Goal: Task Accomplishment & Management: Complete application form

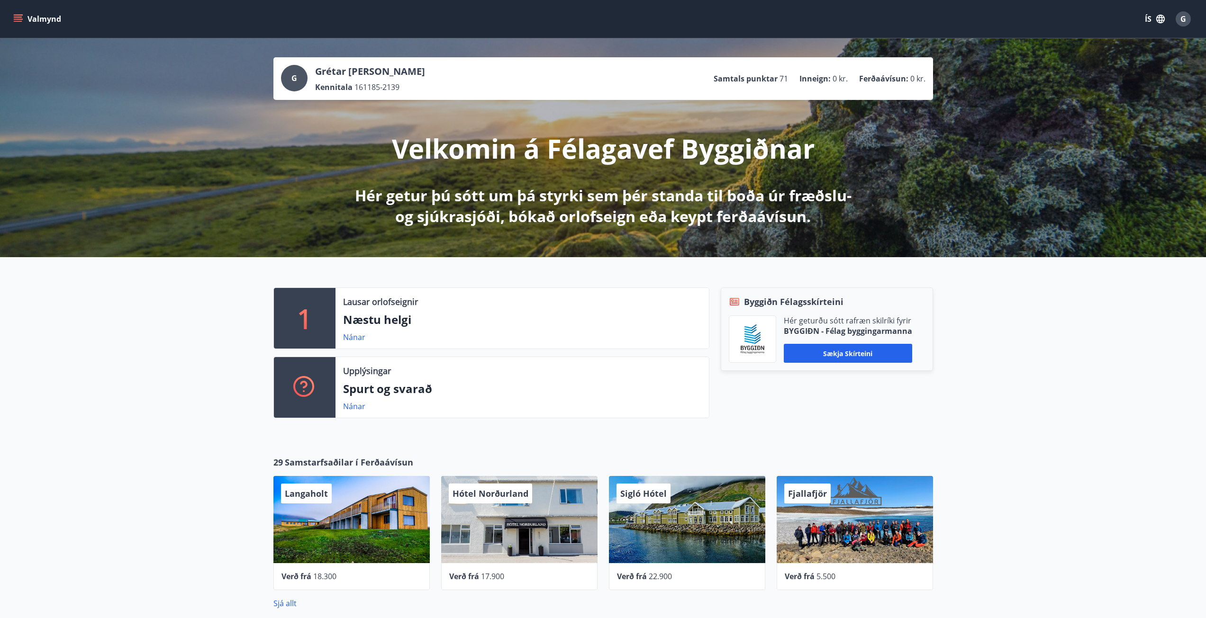
click at [18, 14] on button "Valmynd" at bounding box center [38, 18] width 54 height 17
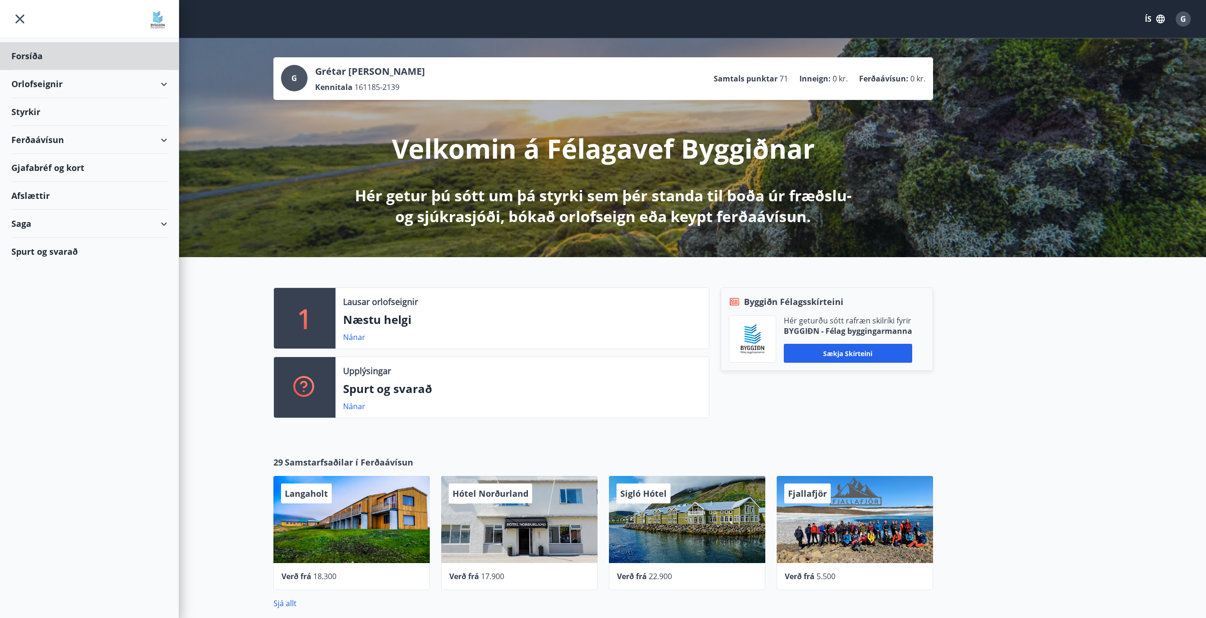
click at [23, 115] on div "Styrkir" at bounding box center [89, 112] width 156 height 28
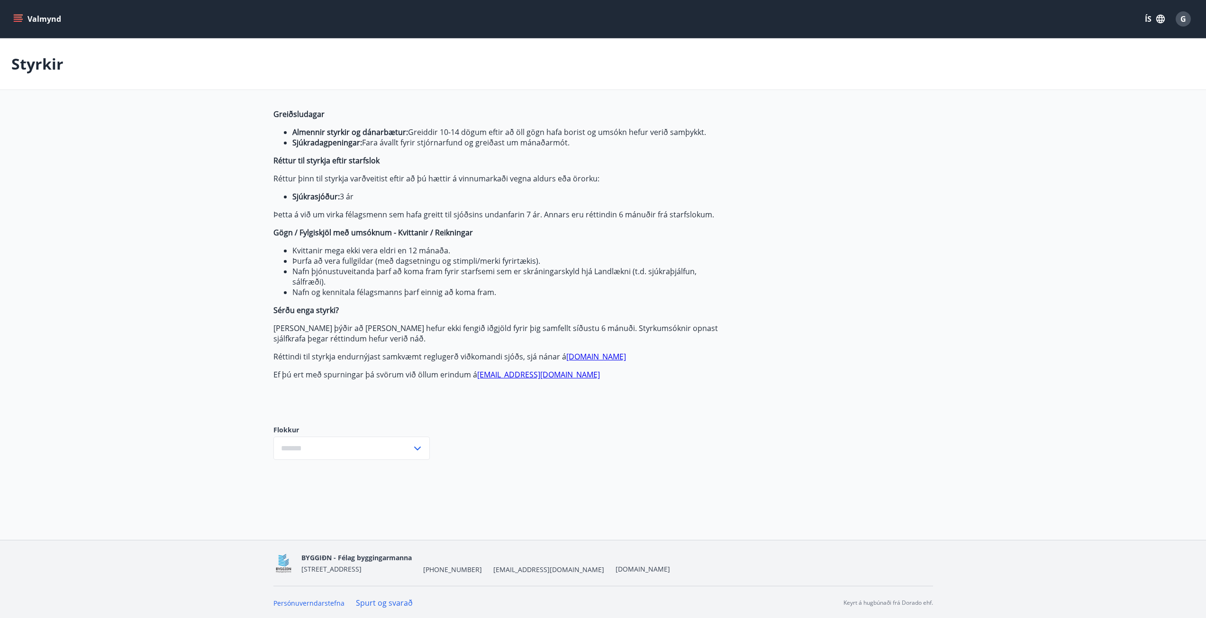
type input "***"
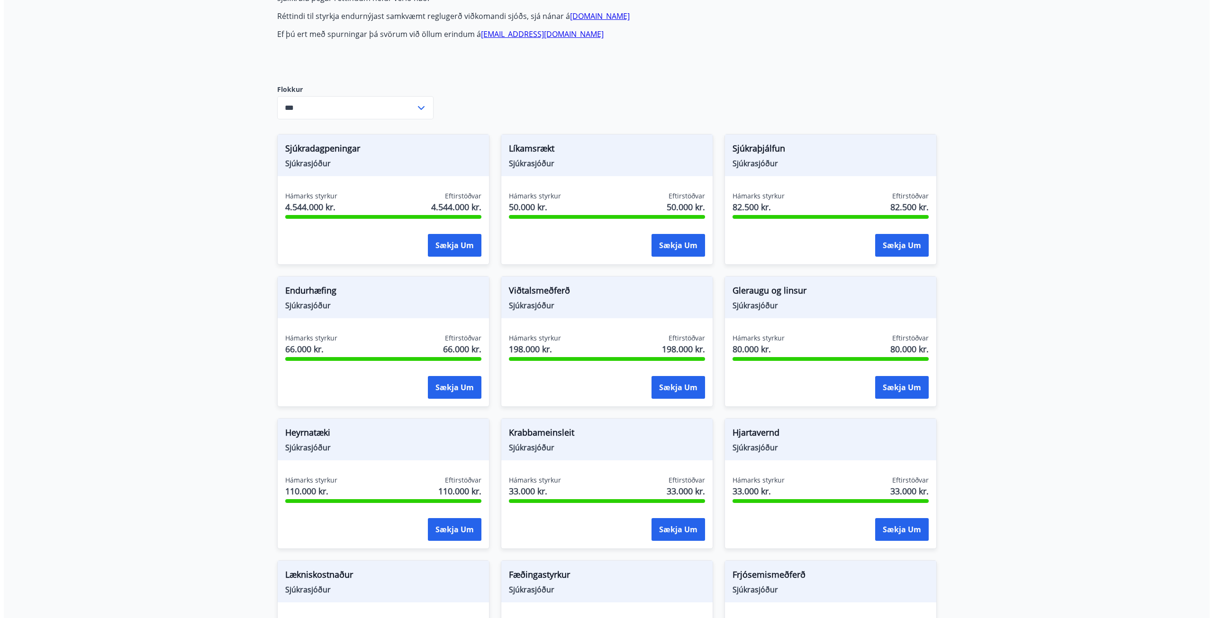
scroll to position [379, 0]
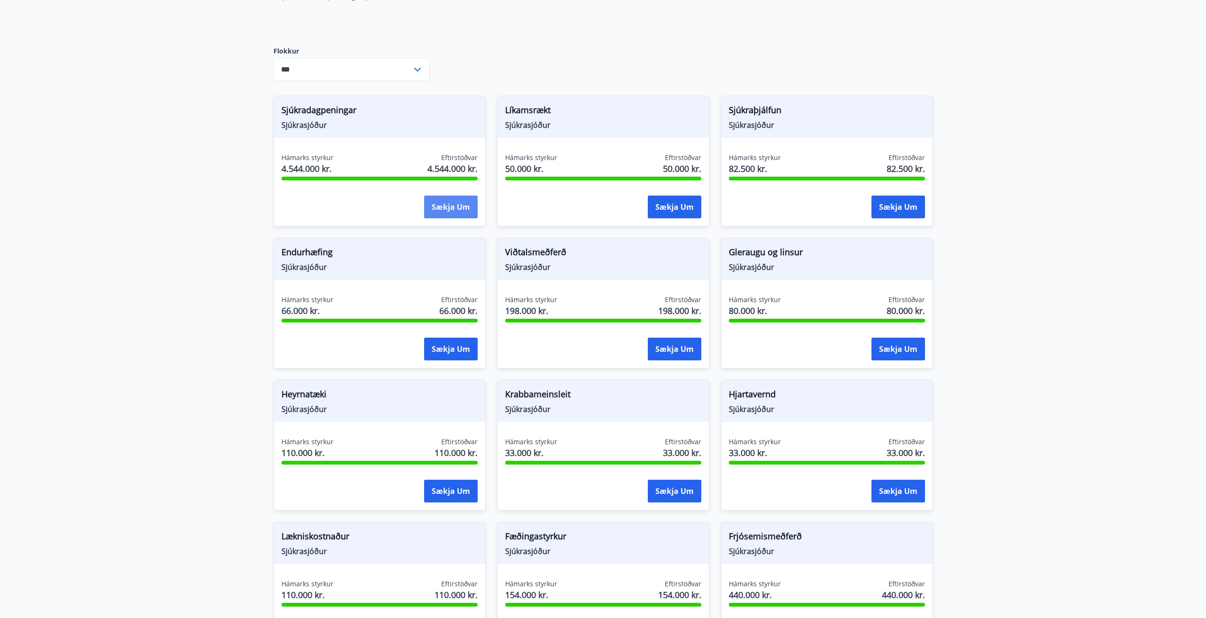
click at [463, 203] on button "Sækja um" at bounding box center [451, 207] width 54 height 23
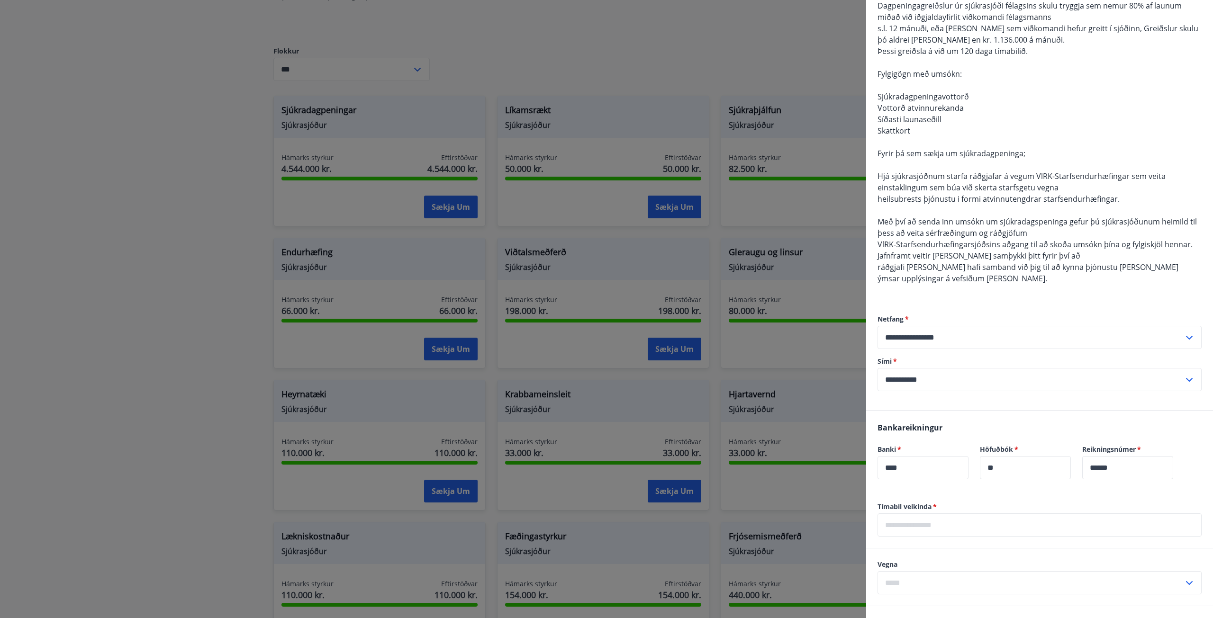
scroll to position [284, 0]
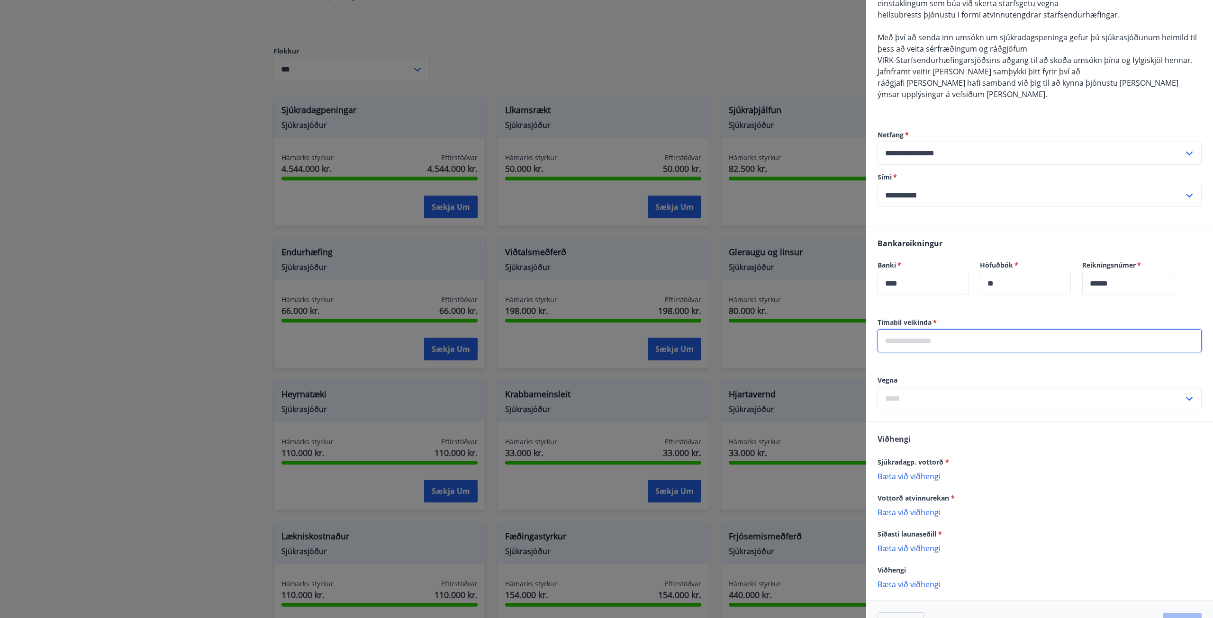
click at [960, 343] on input "text" at bounding box center [1039, 340] width 324 height 23
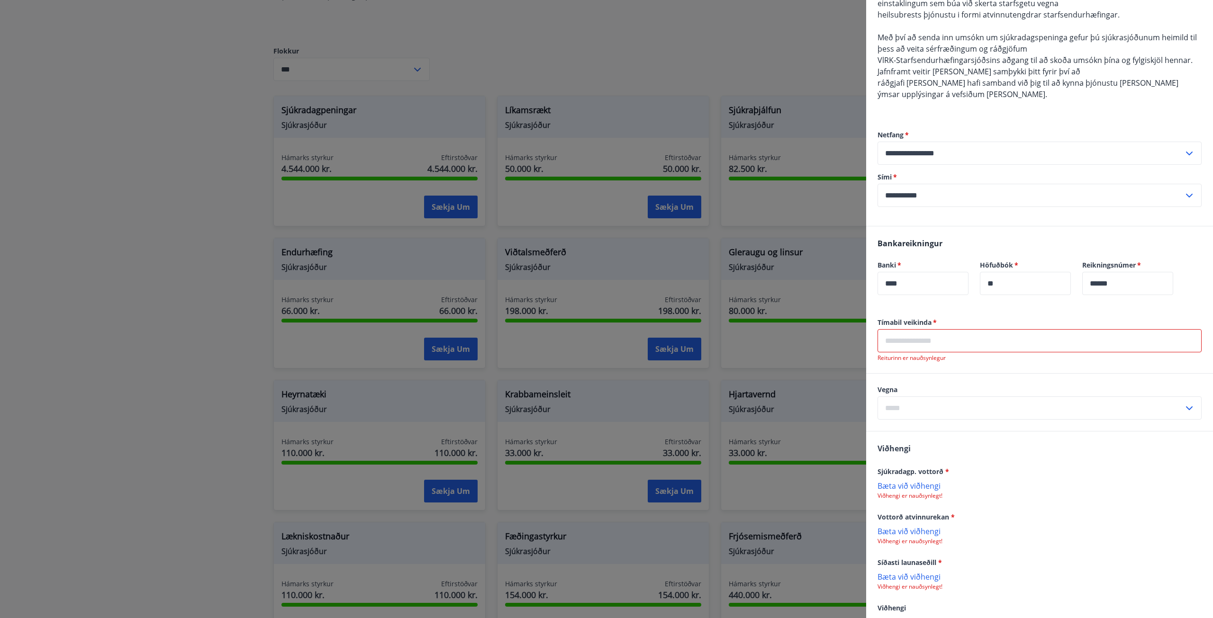
click at [945, 342] on input "text" at bounding box center [1039, 340] width 324 height 23
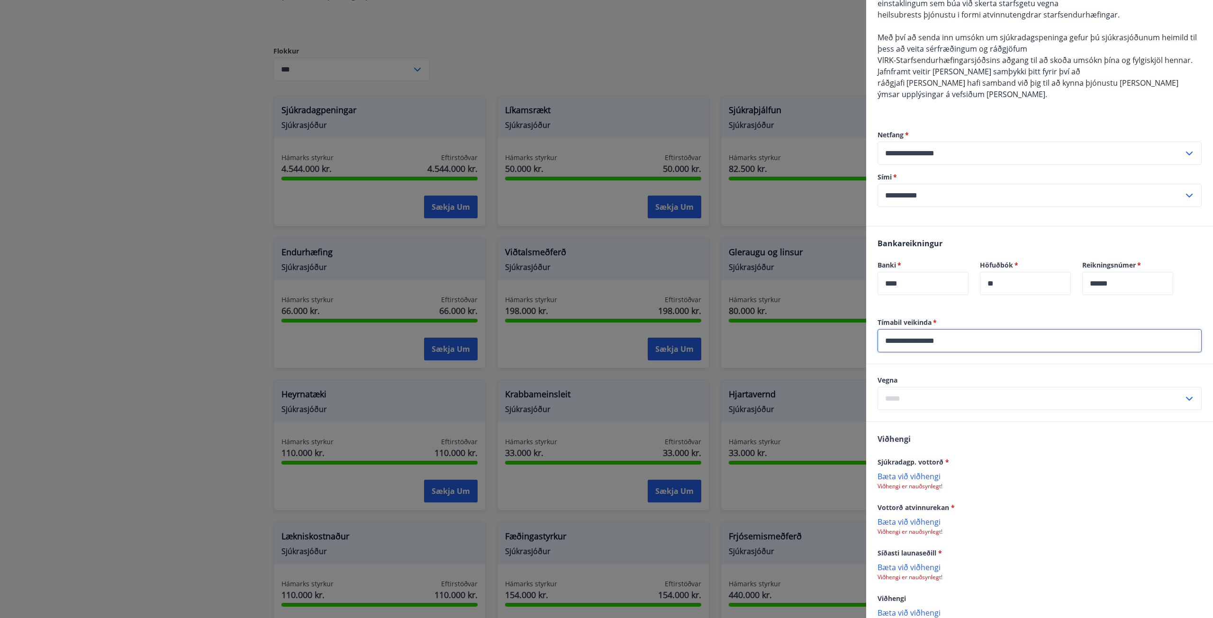
type input "**********"
click at [957, 397] on input "text" at bounding box center [1030, 398] width 306 height 23
click at [906, 420] on li "Félaga" at bounding box center [1039, 418] width 323 height 17
type input "******"
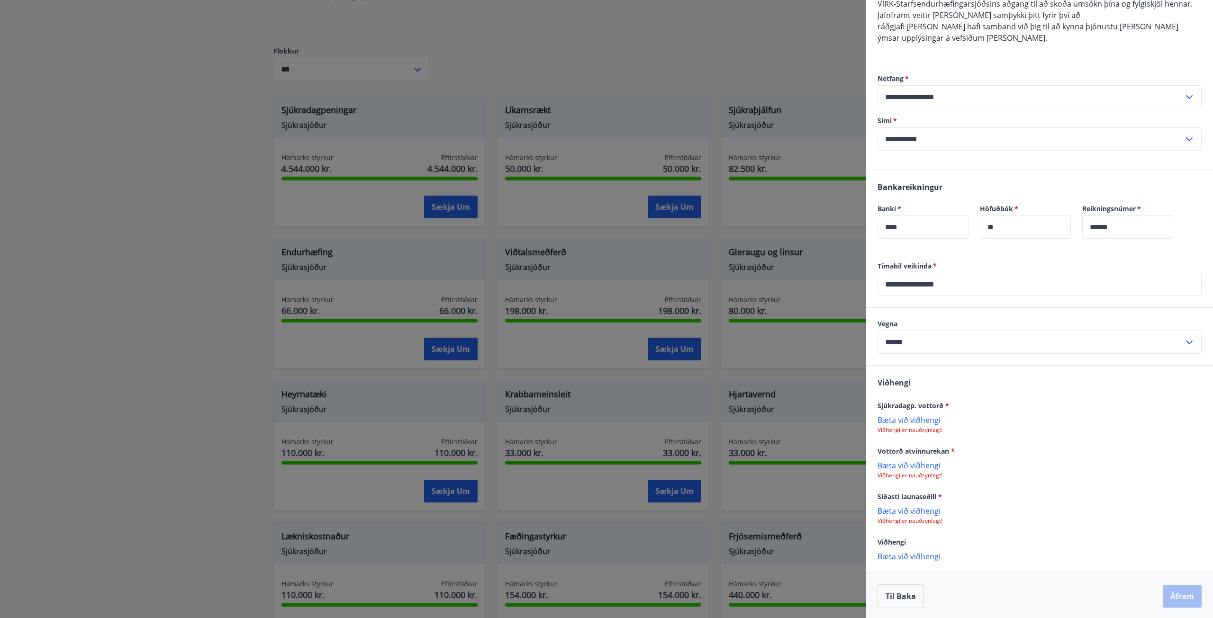
scroll to position [342, 0]
drag, startPoint x: 924, startPoint y: 425, endPoint x: 919, endPoint y: 428, distance: 6.8
click at [924, 425] on p "Viðhengi er nauðsynlegt!" at bounding box center [1039, 429] width 324 height 8
click at [913, 418] on p "Bæta við viðhengi" at bounding box center [1039, 418] width 324 height 9
click at [914, 471] on p "Viðhengi er nauðsynlegt!" at bounding box center [1039, 475] width 324 height 8
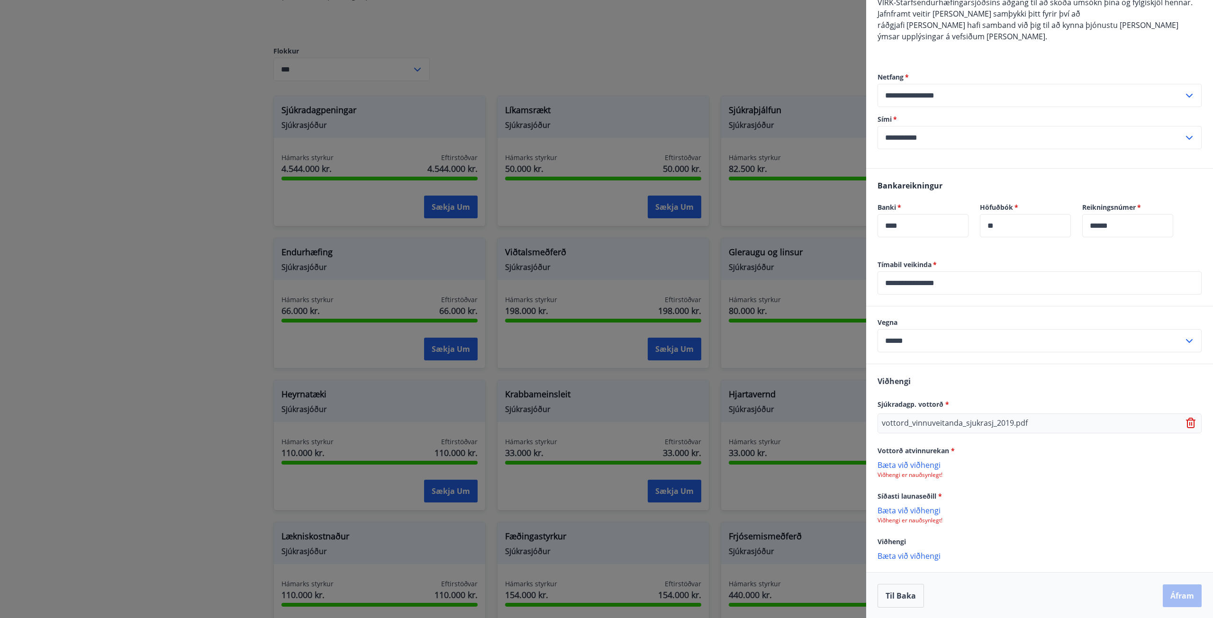
click at [896, 461] on p "Bæta við viðhengi" at bounding box center [1039, 464] width 324 height 9
click at [895, 514] on p "Bæta við viðhengi" at bounding box center [1039, 510] width 324 height 9
click at [1178, 592] on button "Áfram" at bounding box center [1182, 595] width 39 height 23
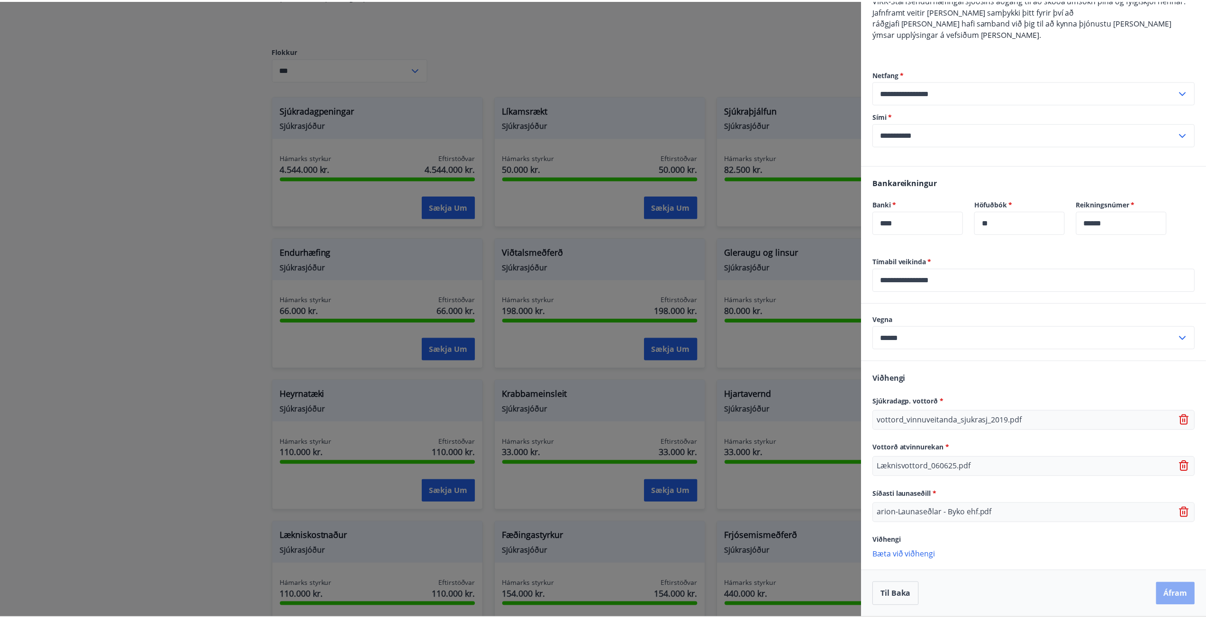
scroll to position [0, 0]
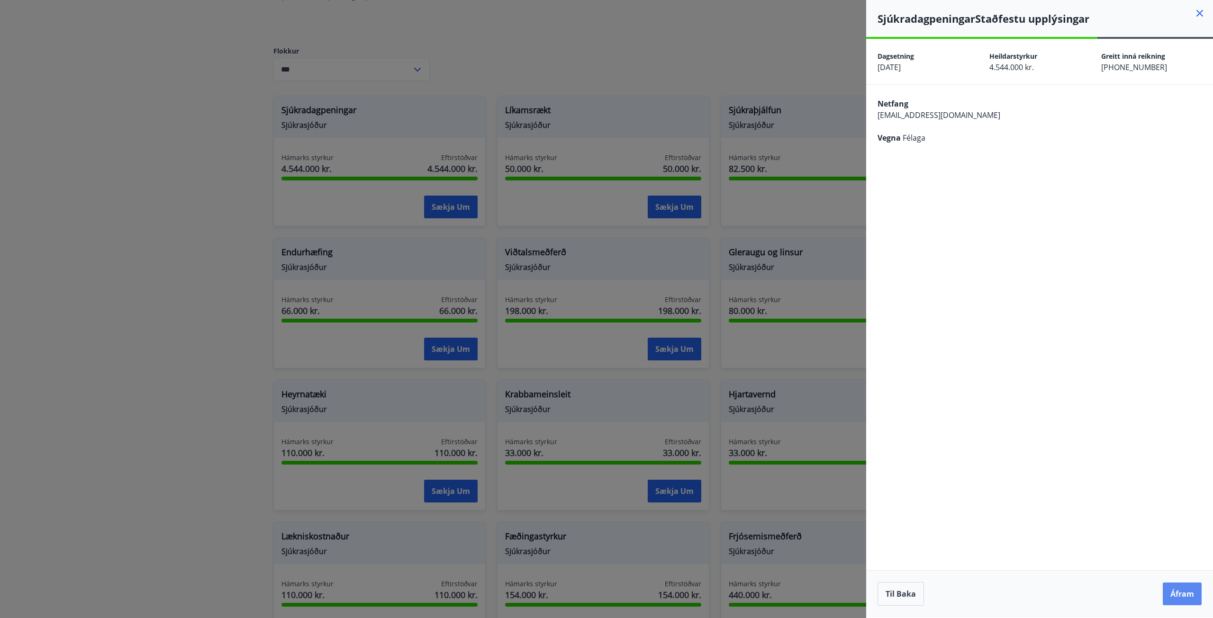
click at [1179, 593] on button "Áfram" at bounding box center [1182, 594] width 39 height 23
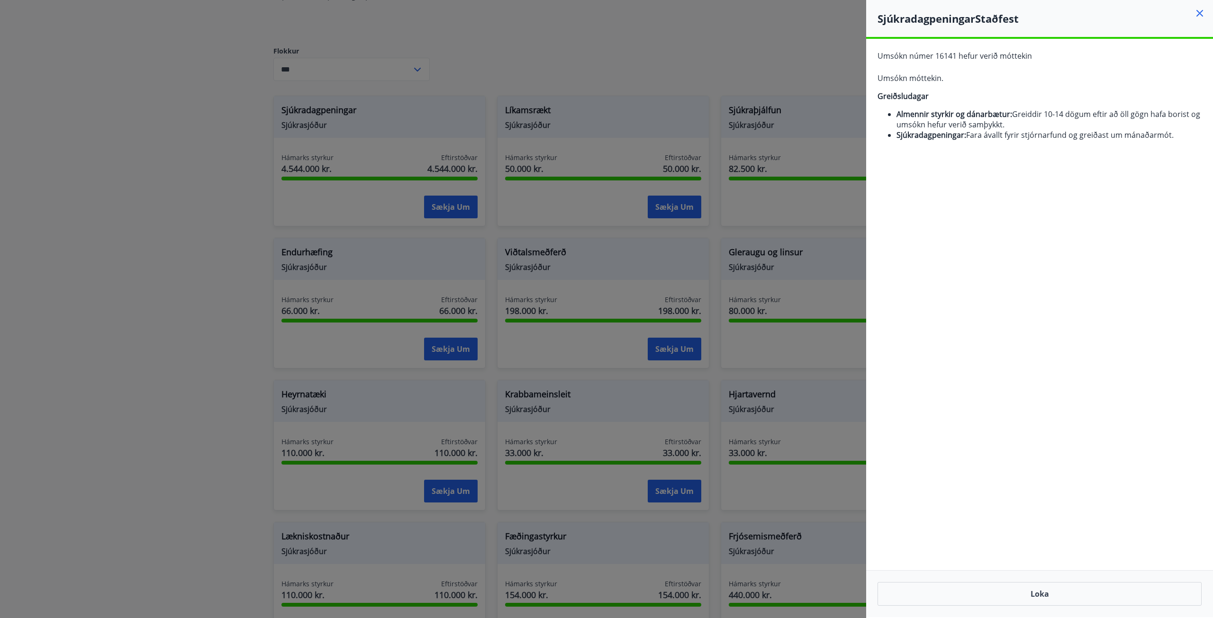
drag, startPoint x: 226, startPoint y: 277, endPoint x: 212, endPoint y: 235, distance: 44.7
click at [225, 273] on div at bounding box center [606, 309] width 1213 height 618
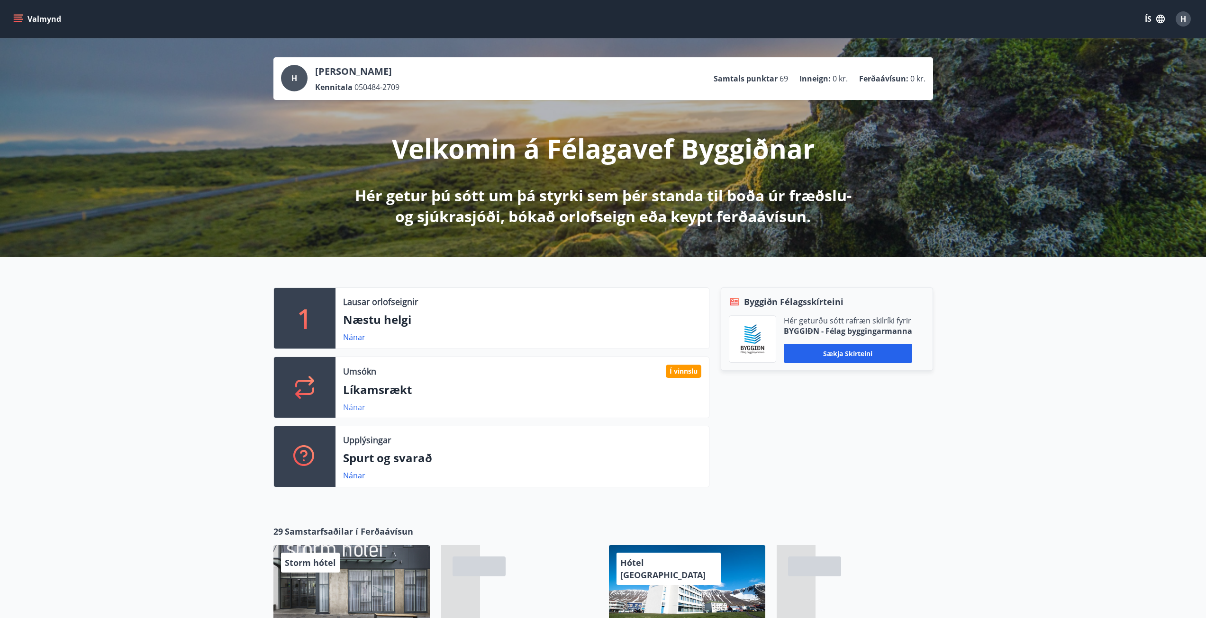
click at [357, 408] on link "Nánar" at bounding box center [354, 407] width 22 height 10
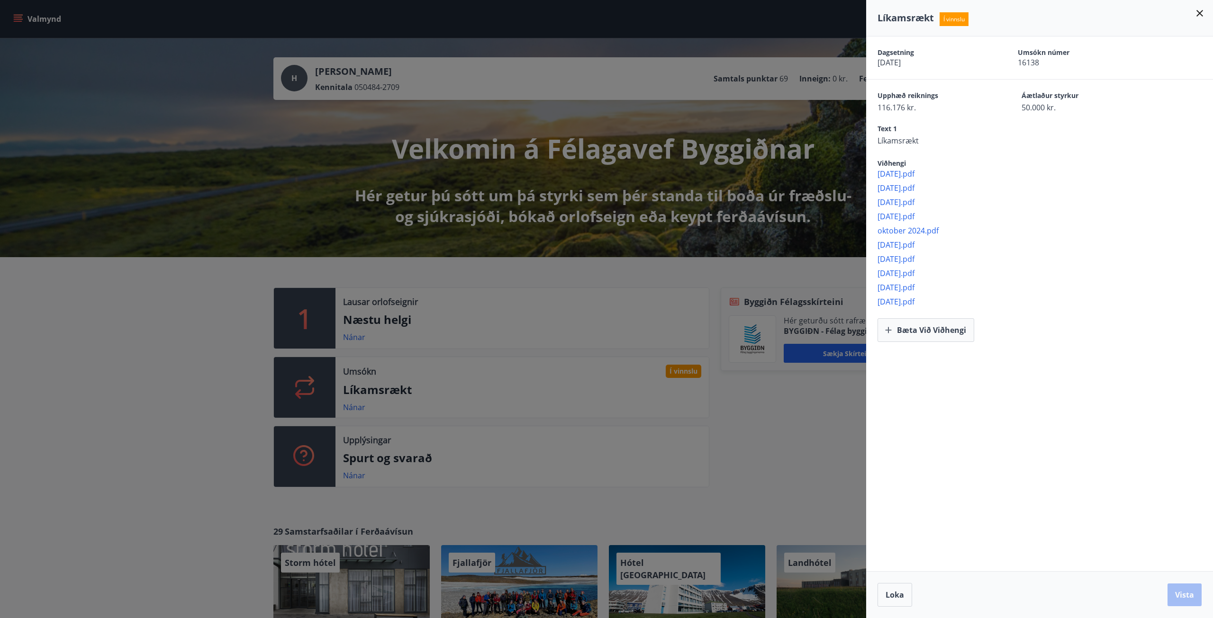
click at [910, 174] on span "november 2024.pdf" at bounding box center [1044, 174] width 335 height 10
click at [1199, 12] on icon at bounding box center [1199, 13] width 7 height 7
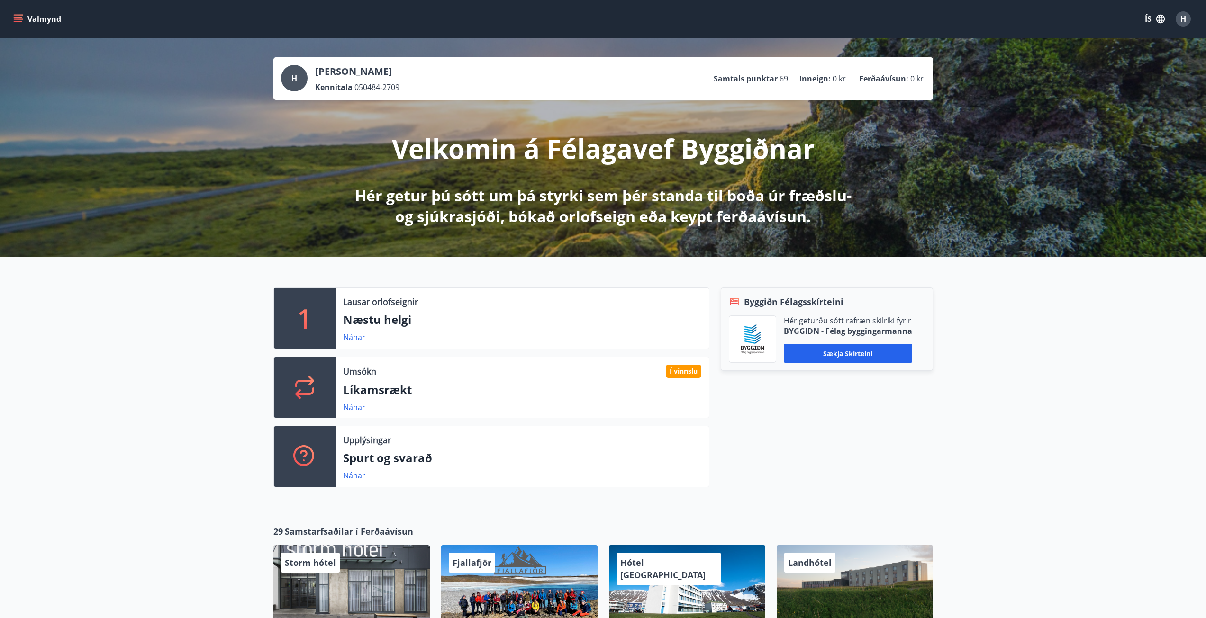
click at [25, 16] on button "Valmynd" at bounding box center [38, 18] width 54 height 17
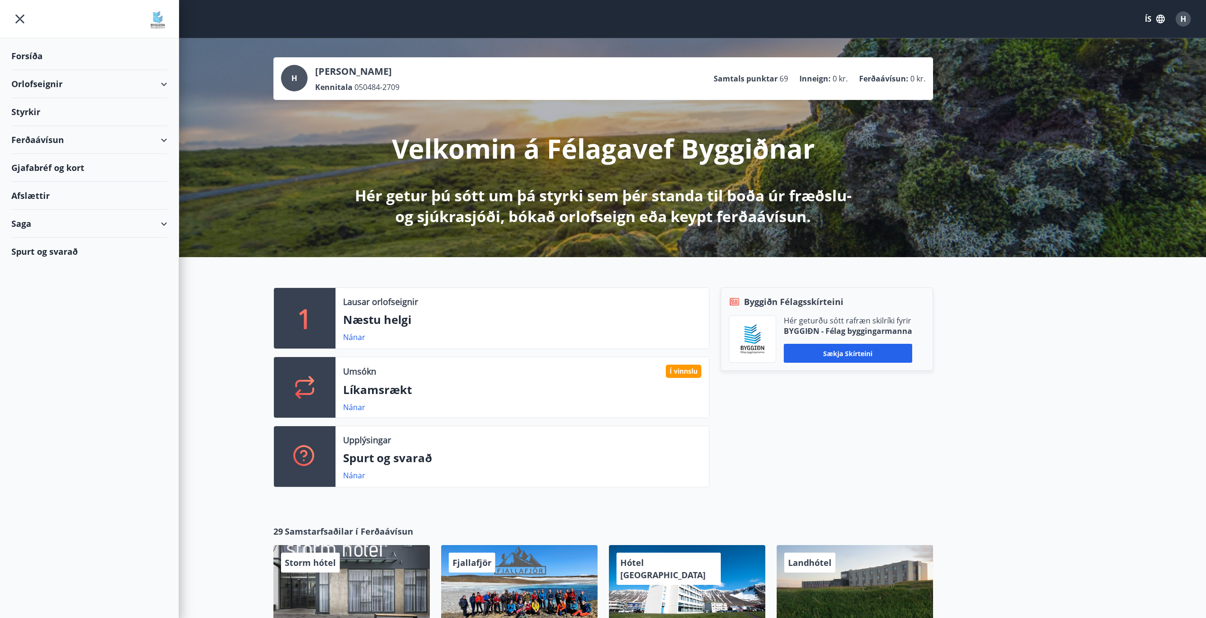
click at [27, 114] on div "Styrkir" at bounding box center [89, 112] width 156 height 28
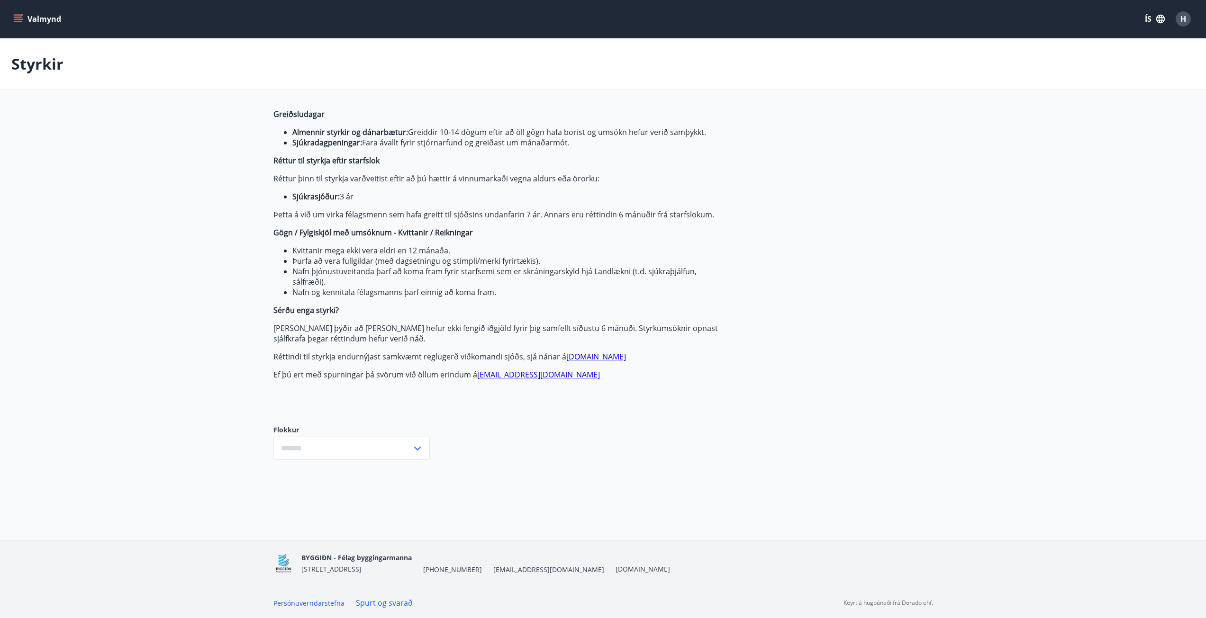
type input "***"
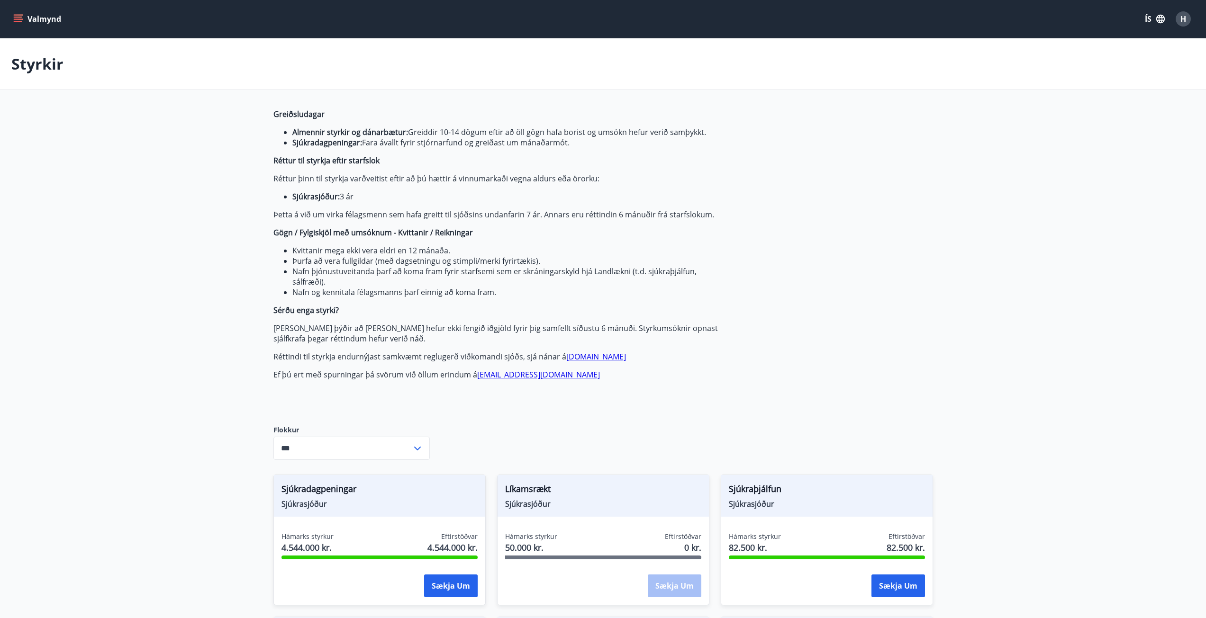
click at [22, 18] on icon "menu" at bounding box center [17, 18] width 9 height 9
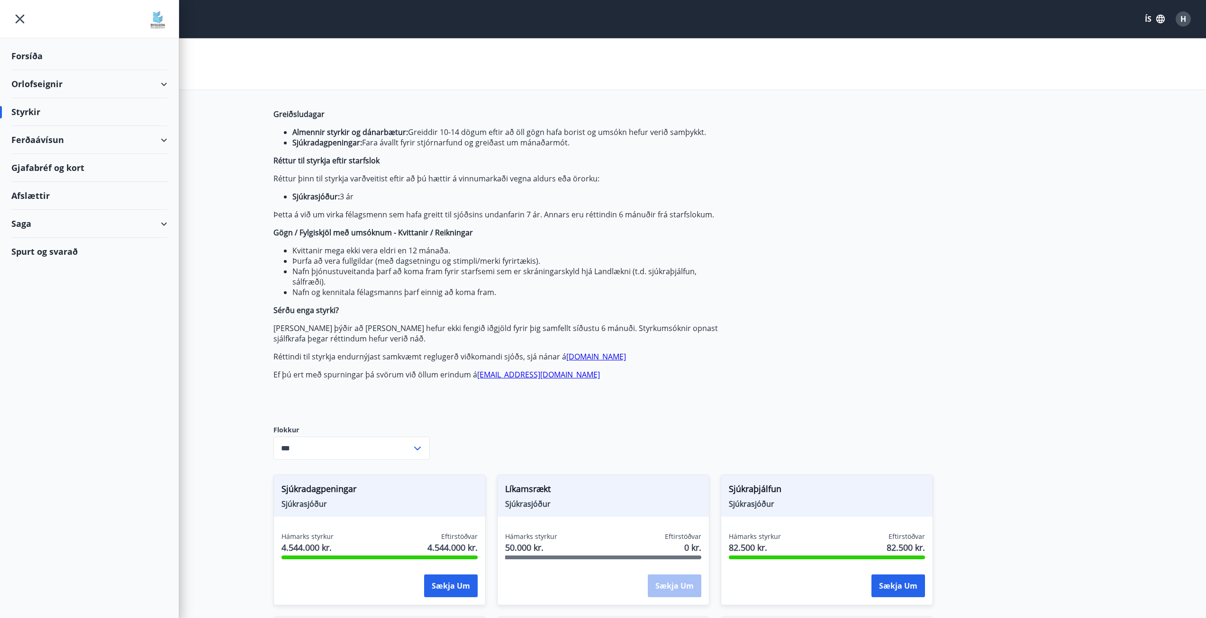
click at [32, 217] on div "Saga" at bounding box center [89, 224] width 156 height 28
click at [38, 346] on div "Styrkjasaga" at bounding box center [89, 347] width 141 height 20
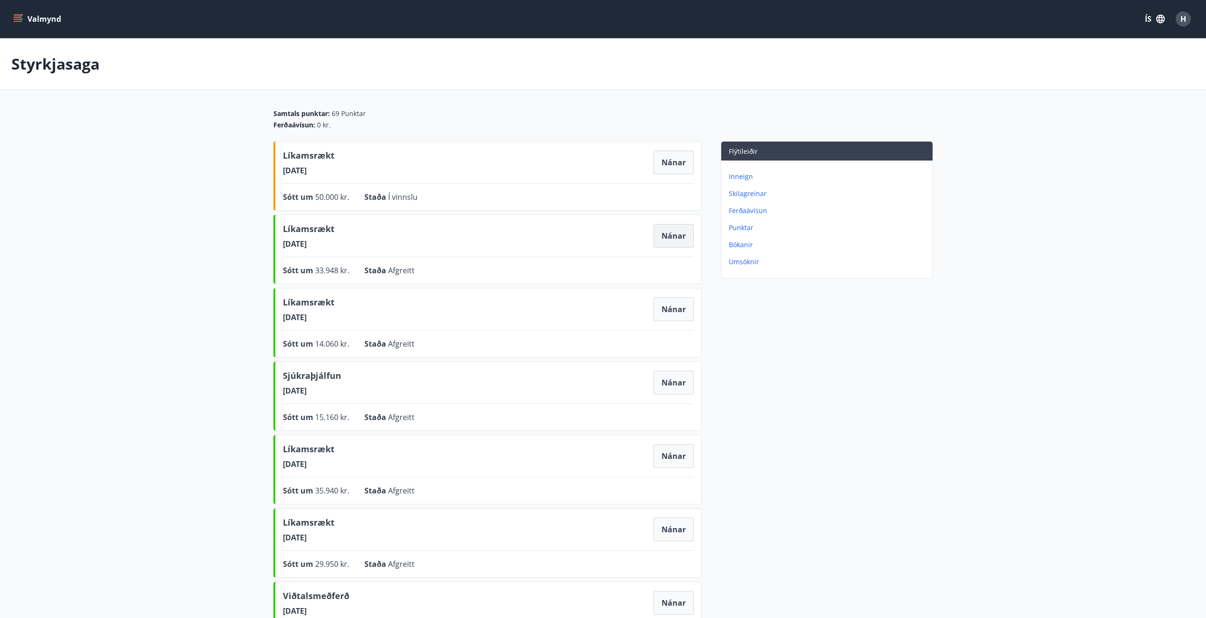
click at [671, 237] on button "Nánar" at bounding box center [673, 236] width 40 height 24
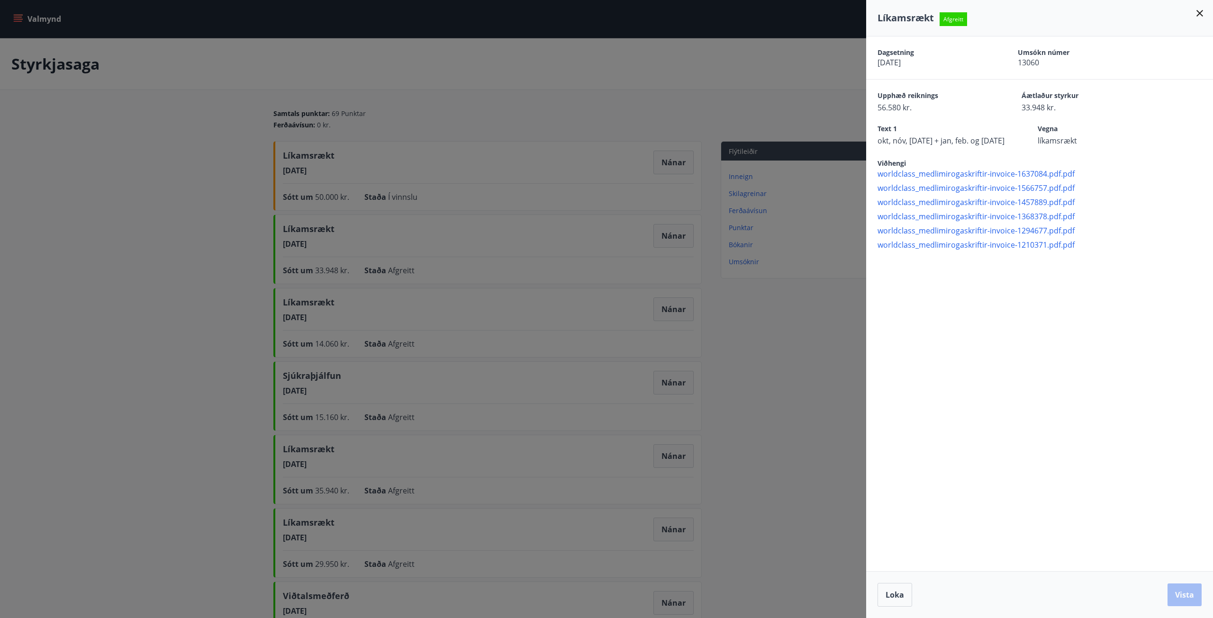
click at [930, 177] on span "worldclass_medlimirogaskriftir-invoice-1637084.pdf.pdf" at bounding box center [1044, 174] width 335 height 10
click at [1194, 10] on icon at bounding box center [1199, 13] width 11 height 11
